Goal: Task Accomplishment & Management: Manage account settings

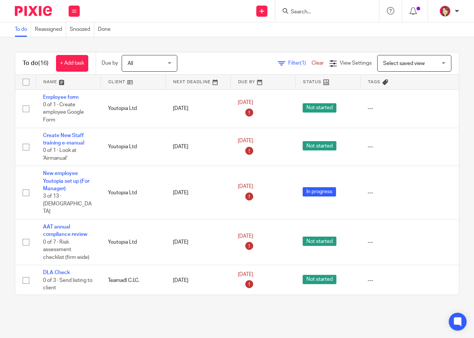
click at [295, 10] on input "Search" at bounding box center [323, 12] width 67 height 7
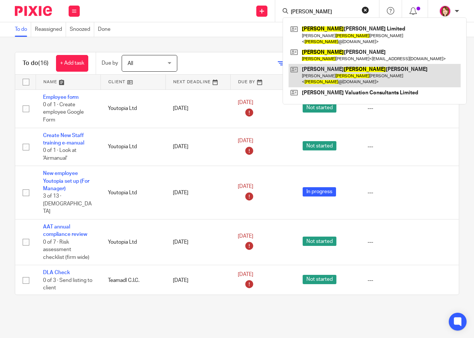
type input "[PERSON_NAME]"
click at [321, 68] on link at bounding box center [375, 75] width 172 height 23
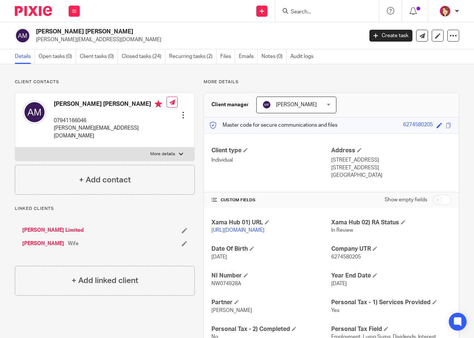
click at [442, 198] on input "checkbox" at bounding box center [442, 199] width 19 height 10
checkbox input "true"
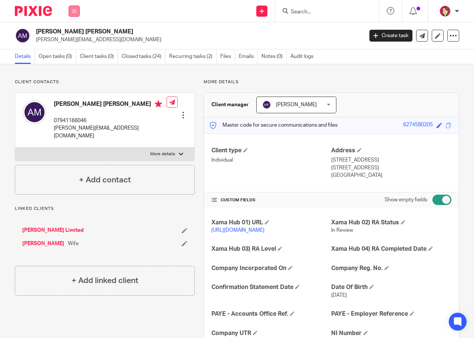
click at [74, 14] on button at bounding box center [74, 11] width 11 height 11
click at [73, 90] on link "Settings" at bounding box center [74, 88] width 20 height 5
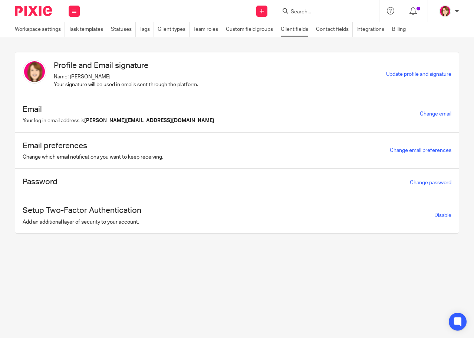
click at [292, 30] on link "Client fields" at bounding box center [297, 29] width 32 height 14
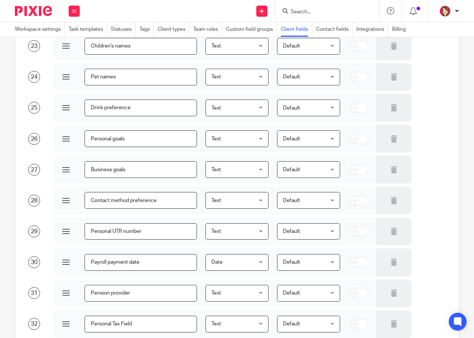
scroll to position [846, 0]
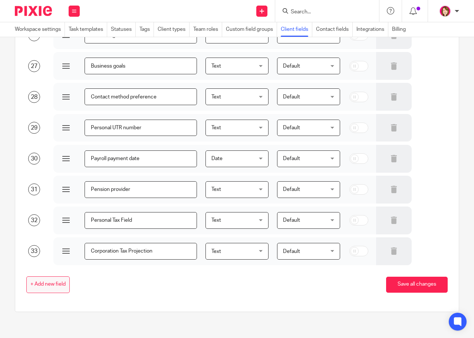
click at [40, 281] on span "+ Add new field" at bounding box center [47, 284] width 35 height 6
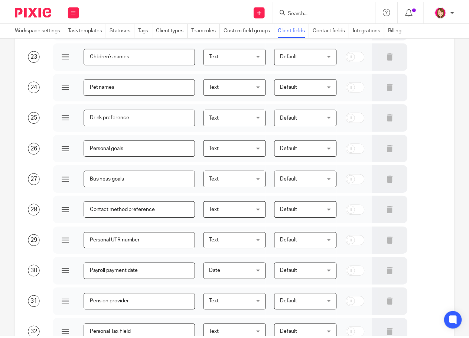
scroll to position [877, 0]
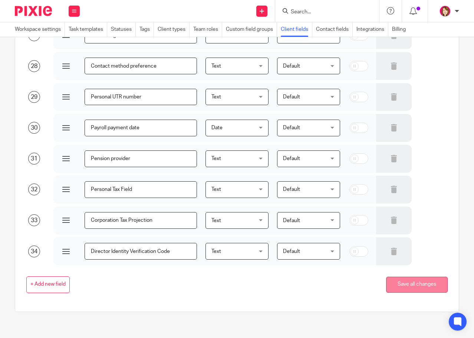
type input "Director Identity Verification Code"
click at [410, 282] on button "Save all changes" at bounding box center [417, 284] width 62 height 16
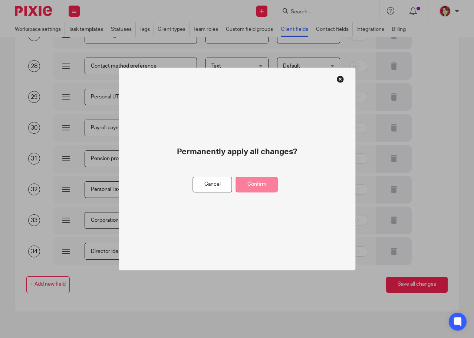
click at [263, 181] on button "Confirm" at bounding box center [257, 185] width 42 height 16
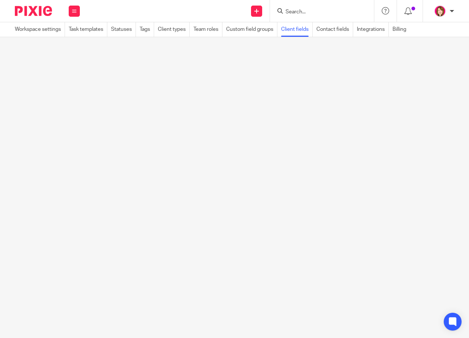
scroll to position [0, 0]
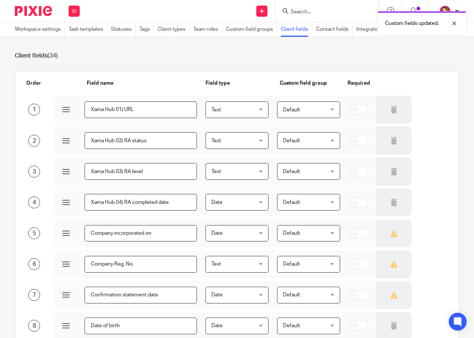
click at [294, 9] on div "Custom fields updated." at bounding box center [352, 21] width 230 height 28
click at [301, 13] on div "Custom fields updated." at bounding box center [352, 21] width 230 height 28
click at [321, 13] on div "Custom fields updated." at bounding box center [352, 21] width 230 height 28
click at [289, 16] on div "Custom fields updated." at bounding box center [352, 21] width 230 height 28
click at [294, 17] on div "Custom fields updated." at bounding box center [352, 21] width 230 height 28
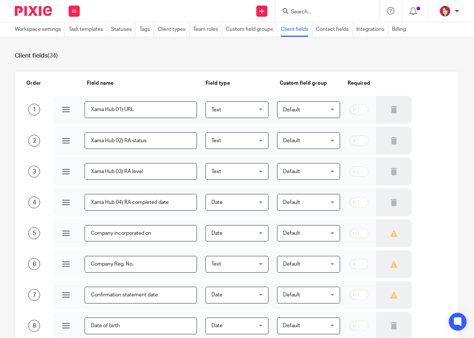
click at [297, 12] on input "Search" at bounding box center [323, 12] width 67 height 7
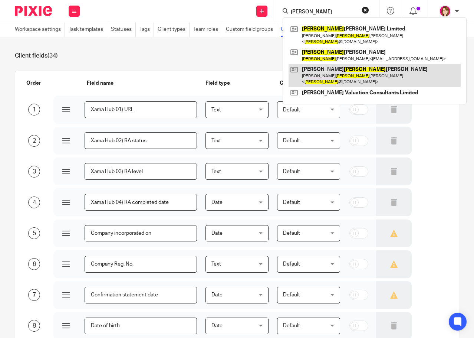
type input "justin"
click at [342, 64] on link at bounding box center [375, 75] width 172 height 23
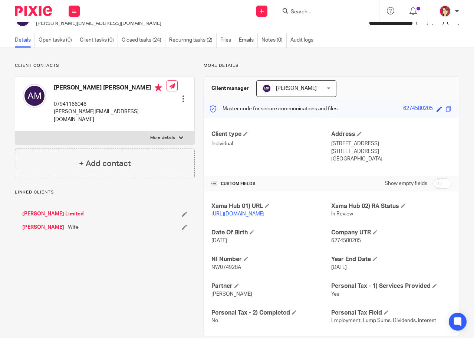
scroll to position [37, 0]
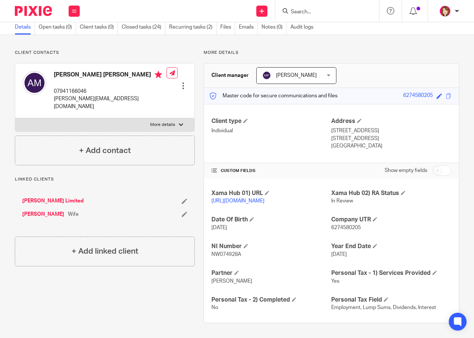
click at [439, 165] on input "checkbox" at bounding box center [442, 170] width 19 height 10
checkbox input "true"
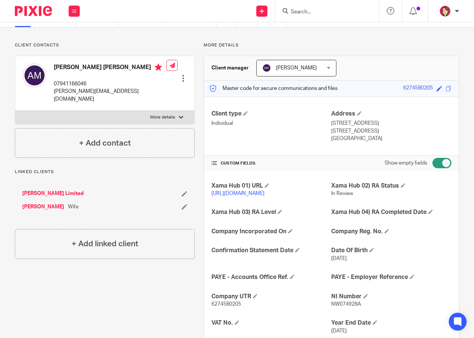
scroll to position [289, 0]
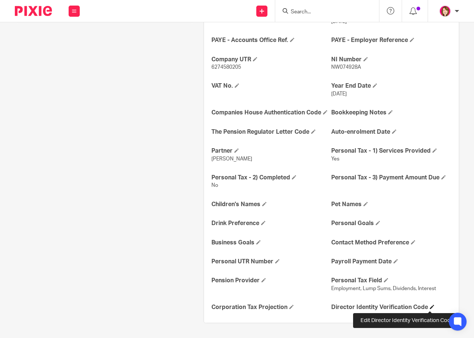
click at [430, 305] on span at bounding box center [432, 306] width 4 height 4
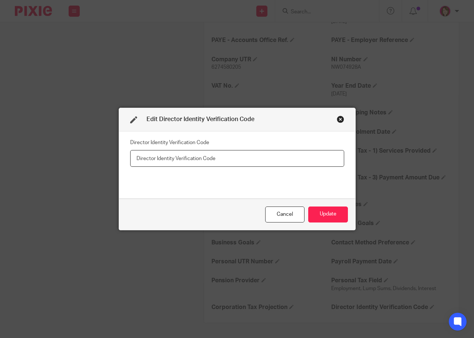
click at [143, 158] on input "text" at bounding box center [237, 158] width 214 height 17
paste input "XX2-FHJ3-2223"
type input "XX2-FHJ3-2223"
click at [331, 216] on button "Update" at bounding box center [328, 214] width 40 height 16
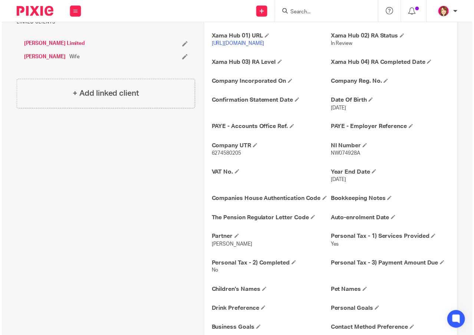
scroll to position [177, 0]
